Goal: Task Accomplishment & Management: Manage account settings

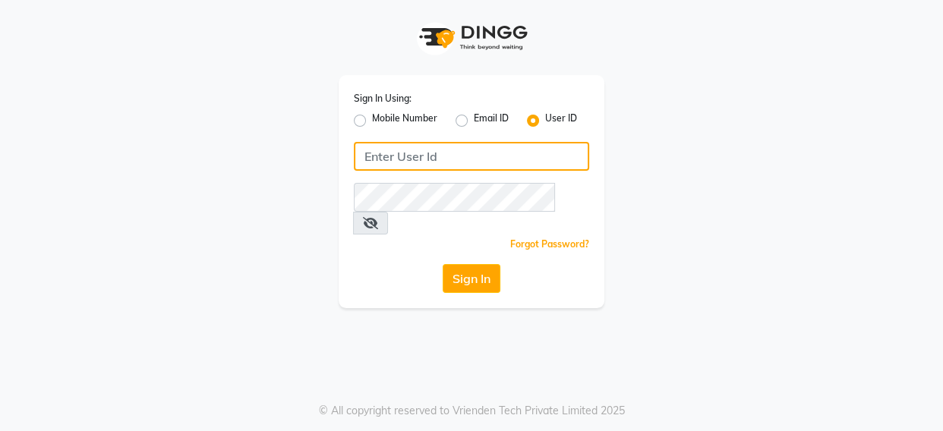
click at [395, 156] on input "Username" at bounding box center [471, 156] width 235 height 29
click at [417, 152] on input "Username" at bounding box center [471, 156] width 235 height 29
type input "9060995499"
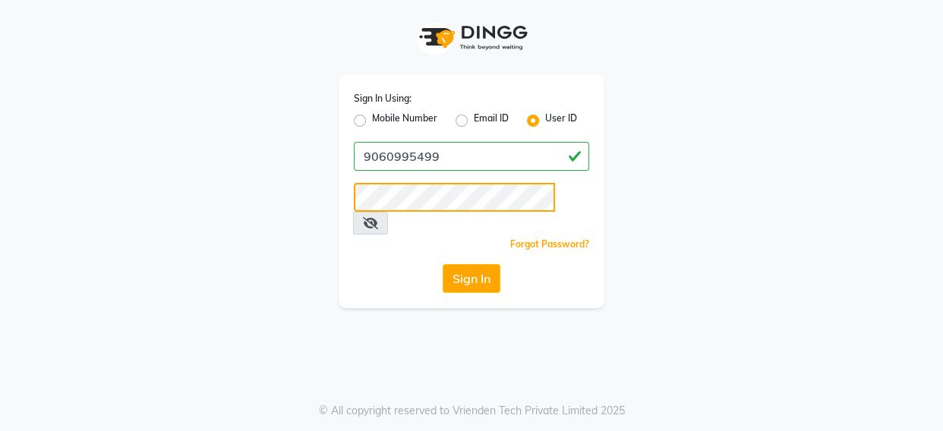
click at [443, 264] on button "Sign In" at bounding box center [472, 278] width 58 height 29
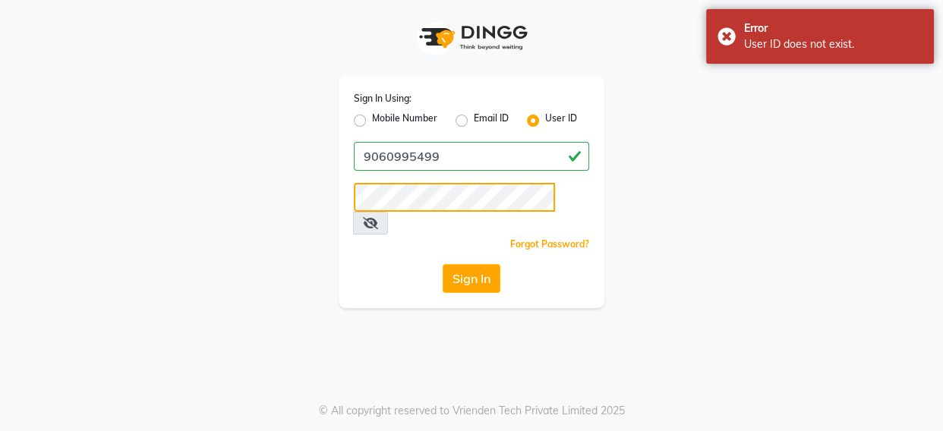
click at [443, 264] on button "Sign In" at bounding box center [472, 278] width 58 height 29
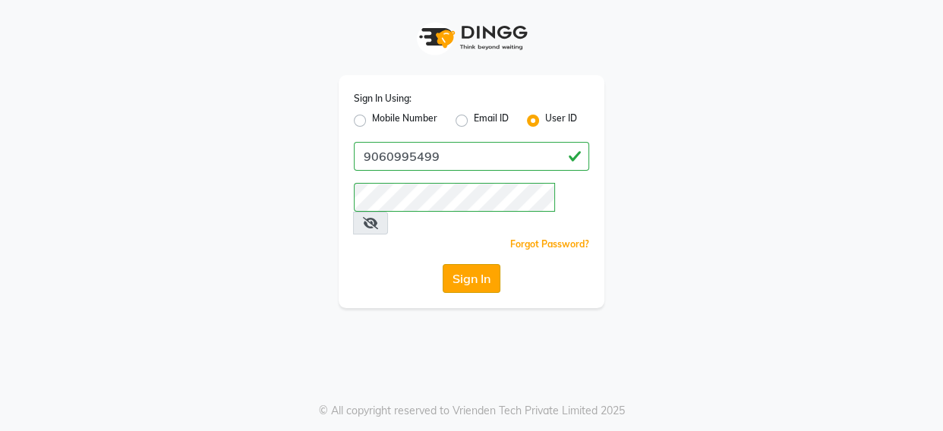
click at [463, 264] on button "Sign In" at bounding box center [472, 278] width 58 height 29
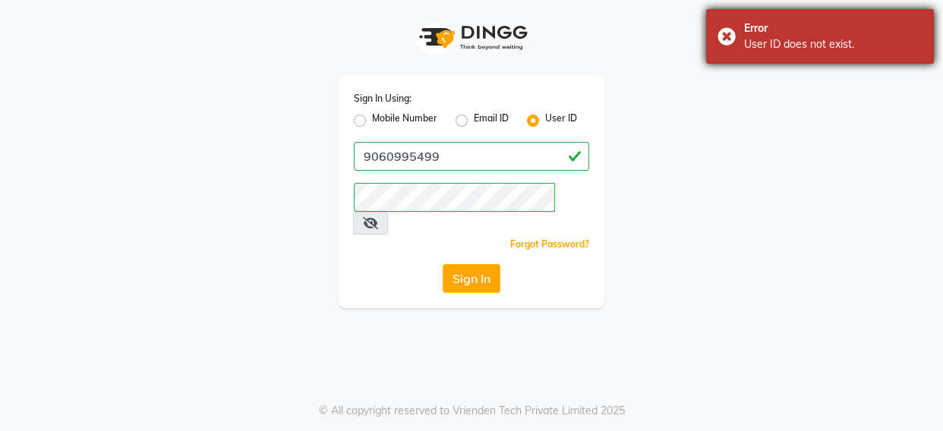
click at [723, 39] on div "Error User ID does not exist." at bounding box center [820, 36] width 228 height 55
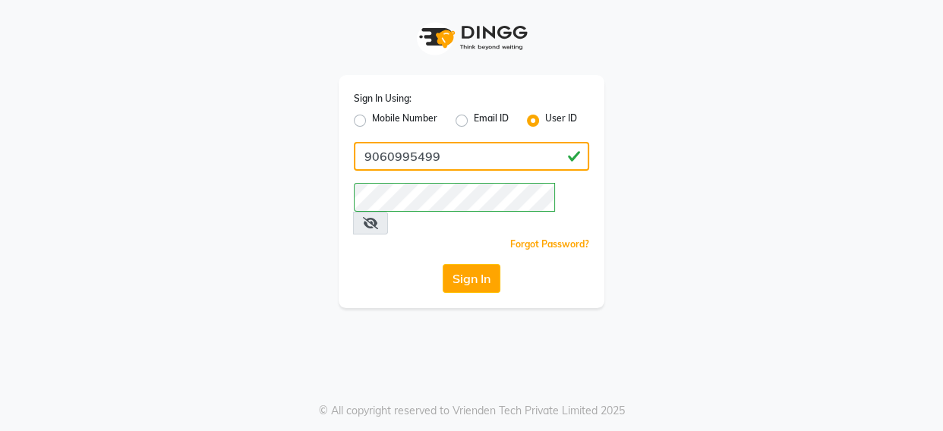
drag, startPoint x: 468, startPoint y: 155, endPoint x: 278, endPoint y: 155, distance: 190.5
click at [278, 155] on div "Sign In Using: Mobile Number Email ID User ID 9060995499 Remember me Forgot Pas…" at bounding box center [471, 154] width 865 height 308
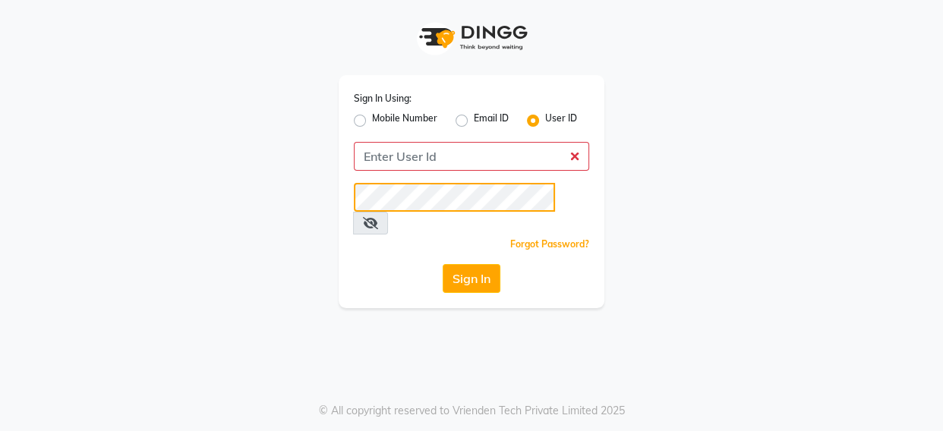
click at [191, 165] on div "Sign In Using: Mobile Number Email ID User ID Remember me Forgot Password? Sign…" at bounding box center [471, 154] width 865 height 308
click at [352, 150] on div "Sign In Using: Mobile Number Email ID User ID Remember me Forgot Password? Sign…" at bounding box center [472, 191] width 266 height 233
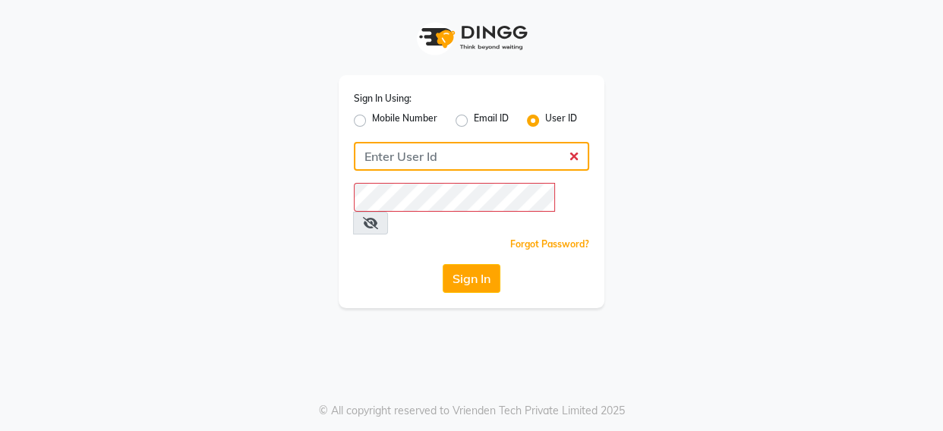
click at [399, 154] on input "Username" at bounding box center [471, 156] width 235 height 29
type input "9060995499"
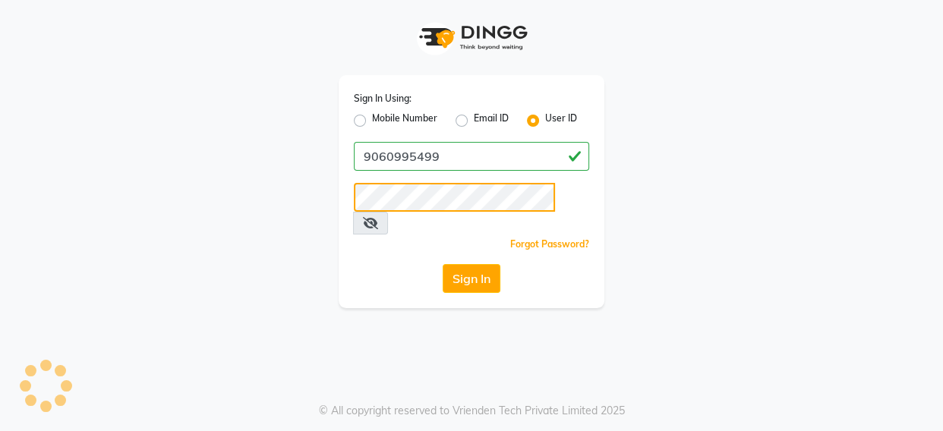
click at [443, 264] on button "Sign In" at bounding box center [472, 278] width 58 height 29
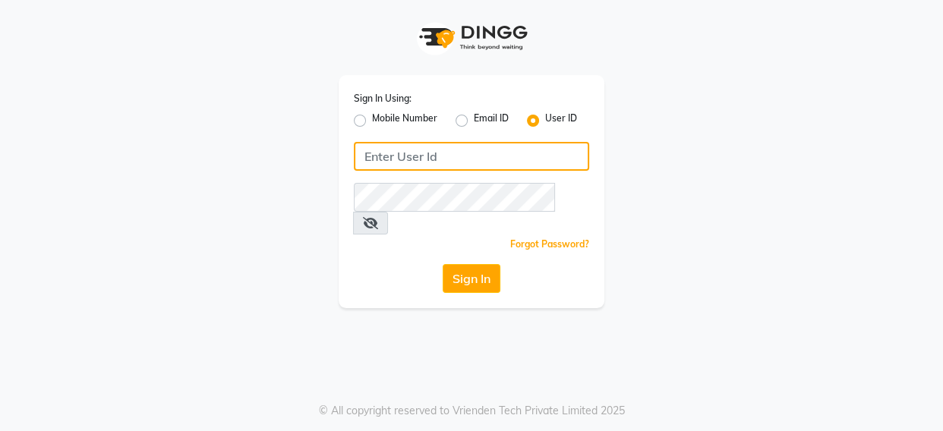
click at [382, 164] on input "Username" at bounding box center [471, 156] width 235 height 29
type input "9060995499"
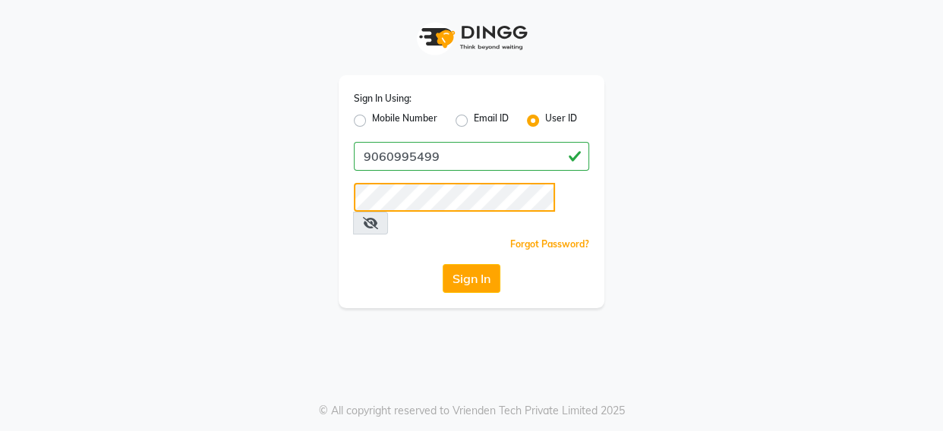
click at [443, 264] on button "Sign In" at bounding box center [472, 278] width 58 height 29
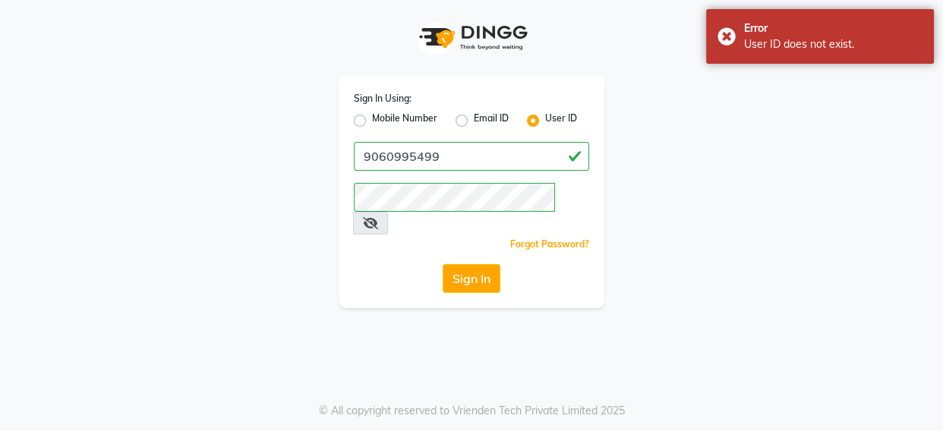
click at [372, 118] on label "Mobile Number" at bounding box center [404, 121] width 65 height 18
click at [372, 118] on input "Mobile Number" at bounding box center [377, 117] width 10 height 10
radio input "true"
radio input "false"
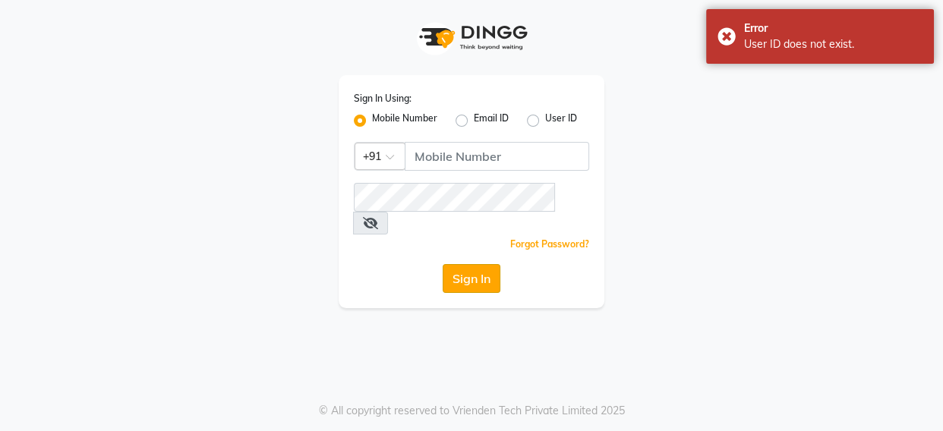
click at [488, 264] on button "Sign In" at bounding box center [472, 278] width 58 height 29
